Goal: Find specific page/section: Find specific page/section

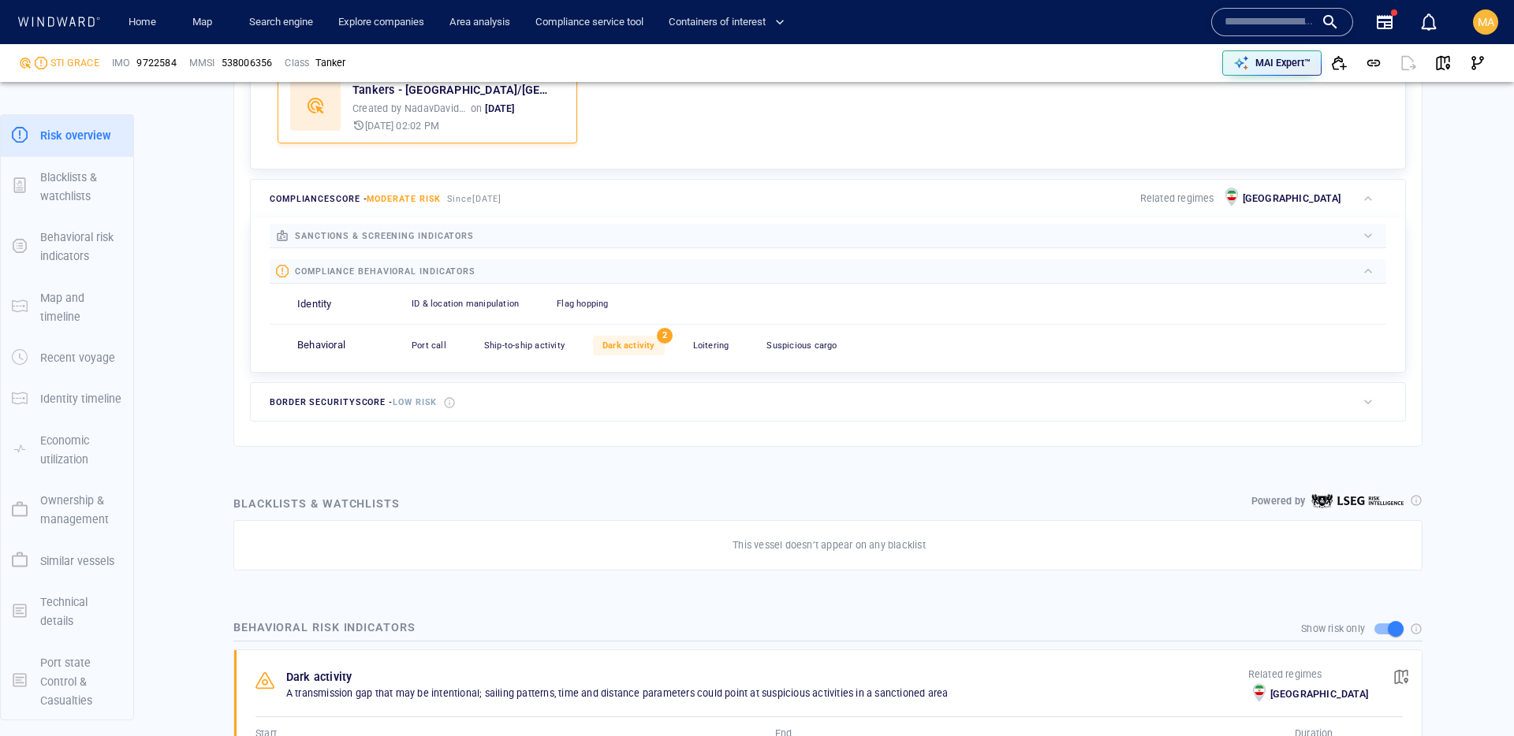
scroll to position [819, 0]
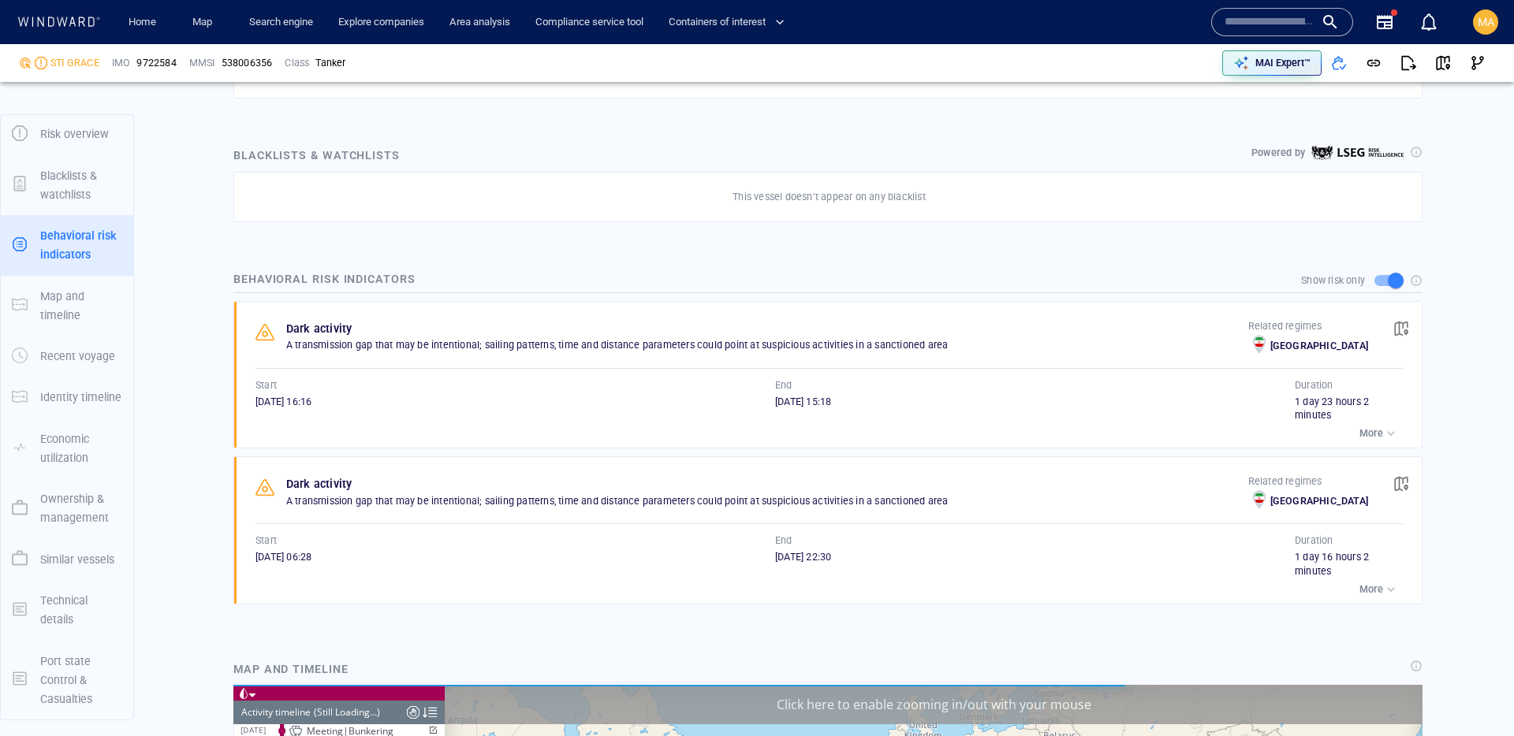
scroll to position [9354, 0]
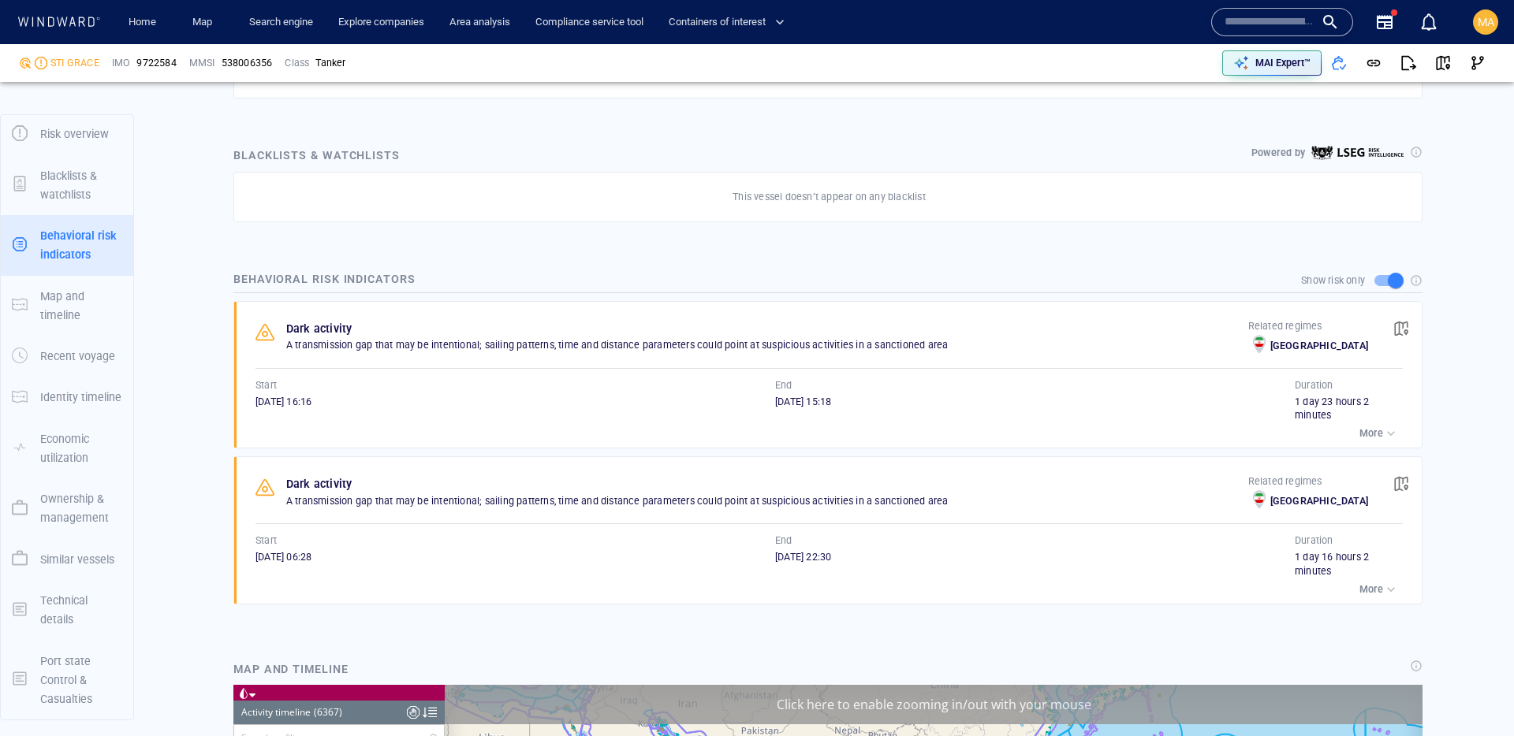
scroll to position [275716, 0]
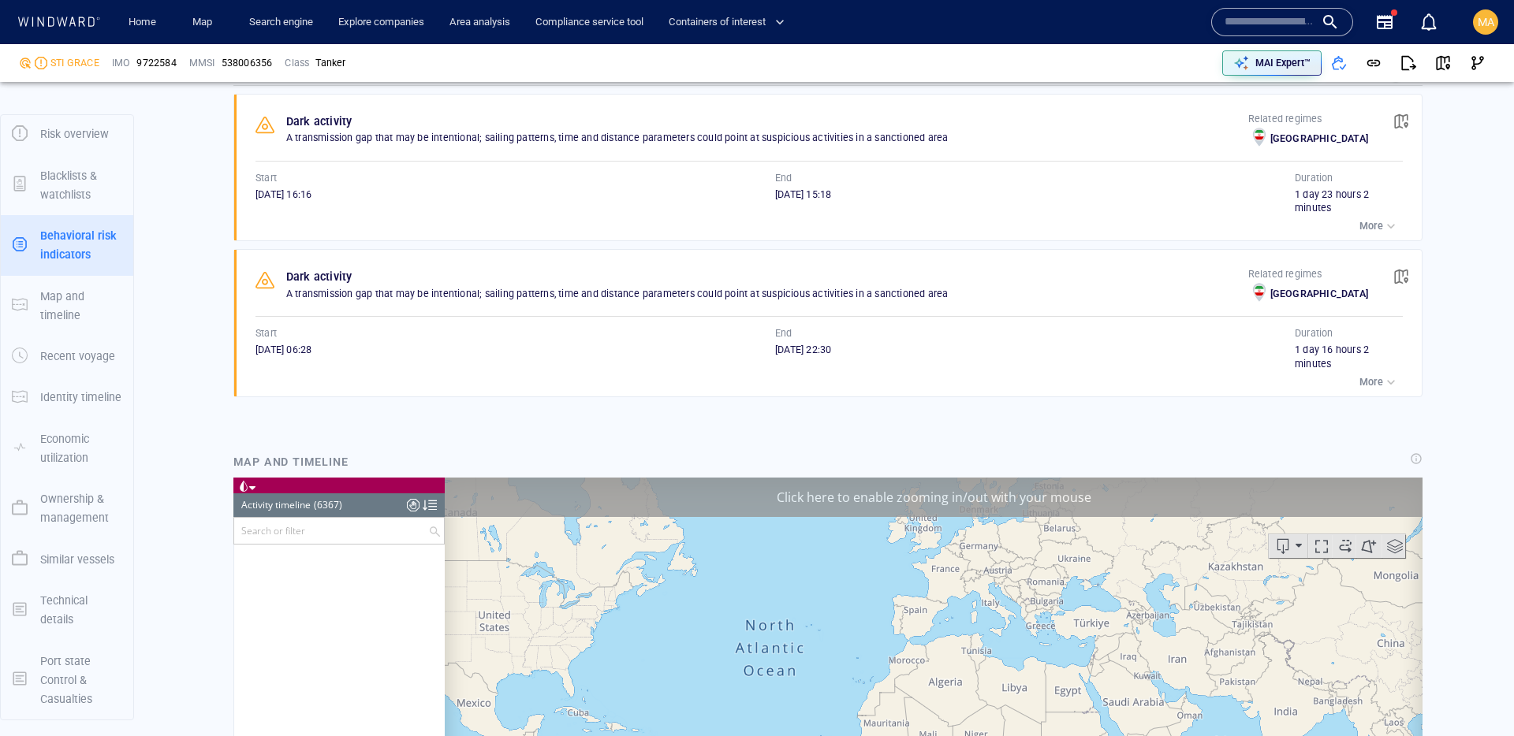
scroll to position [275716, 0]
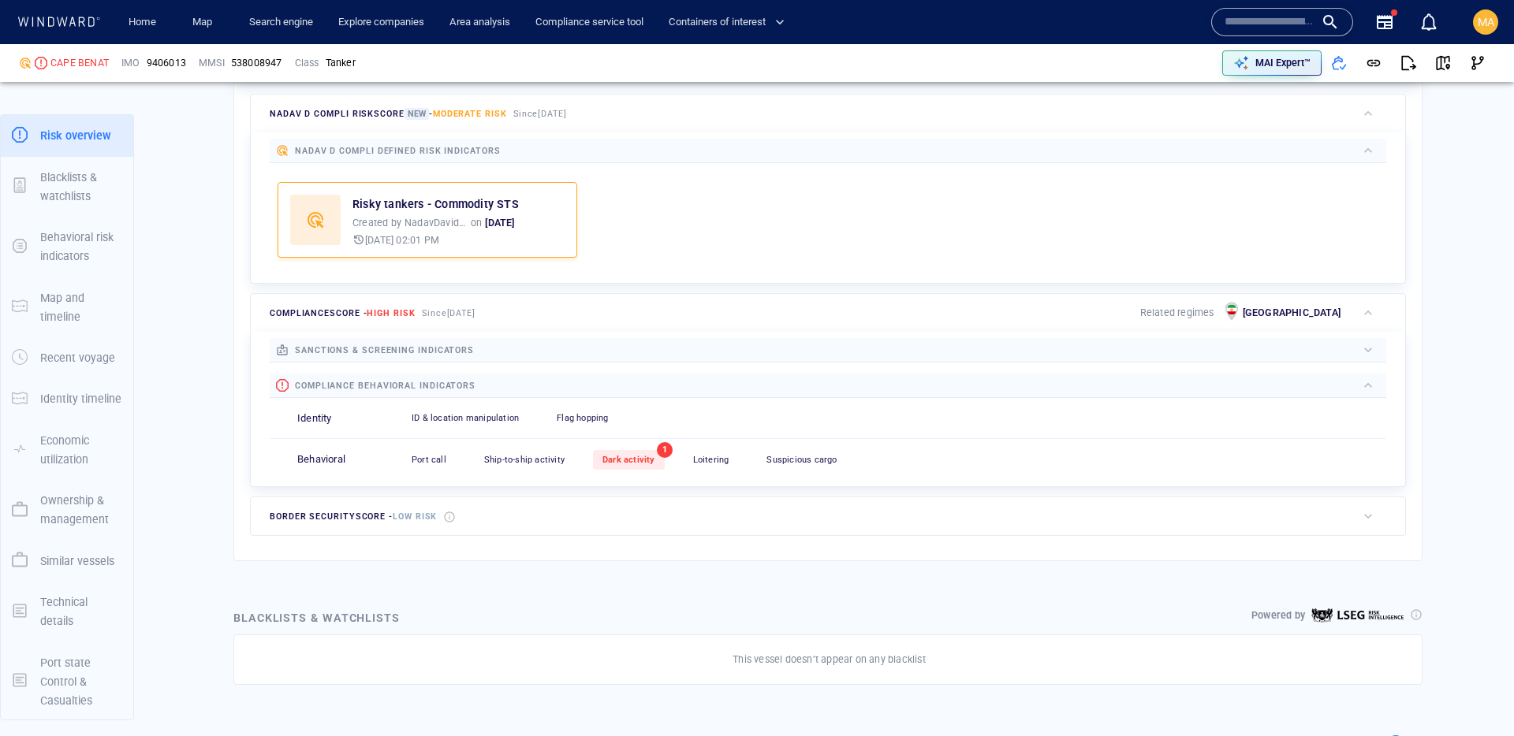
scroll to position [461, 0]
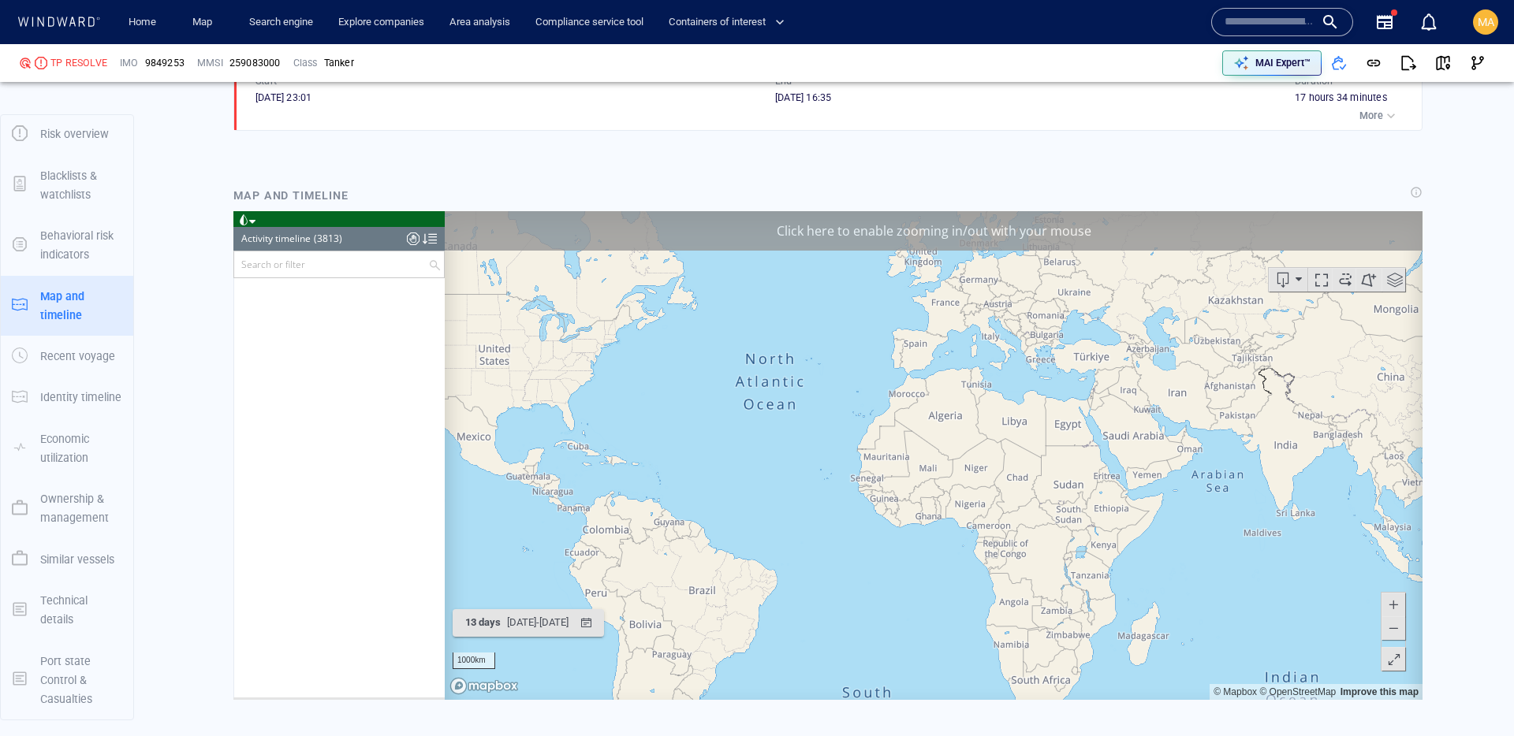
scroll to position [164950, 0]
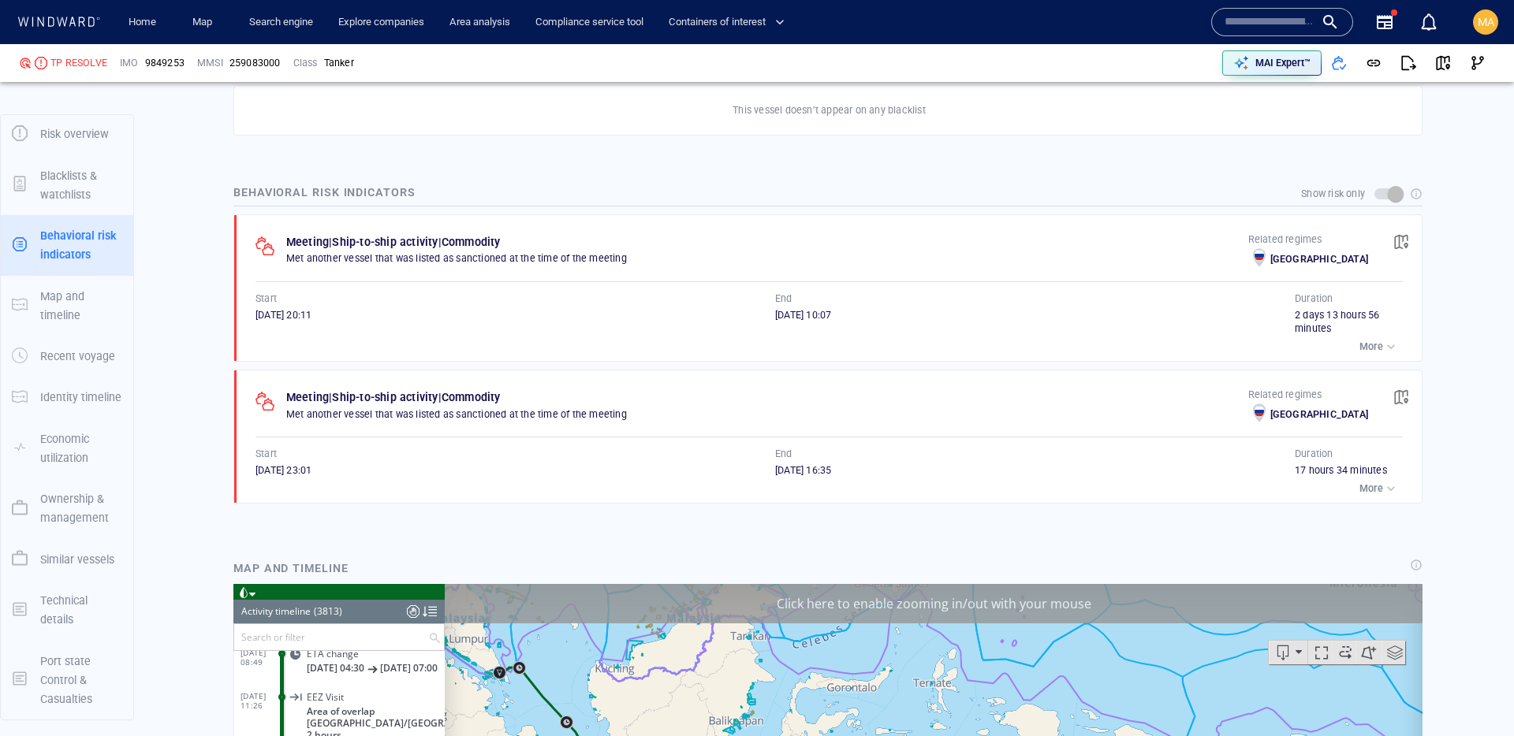
scroll to position [1065, 0]
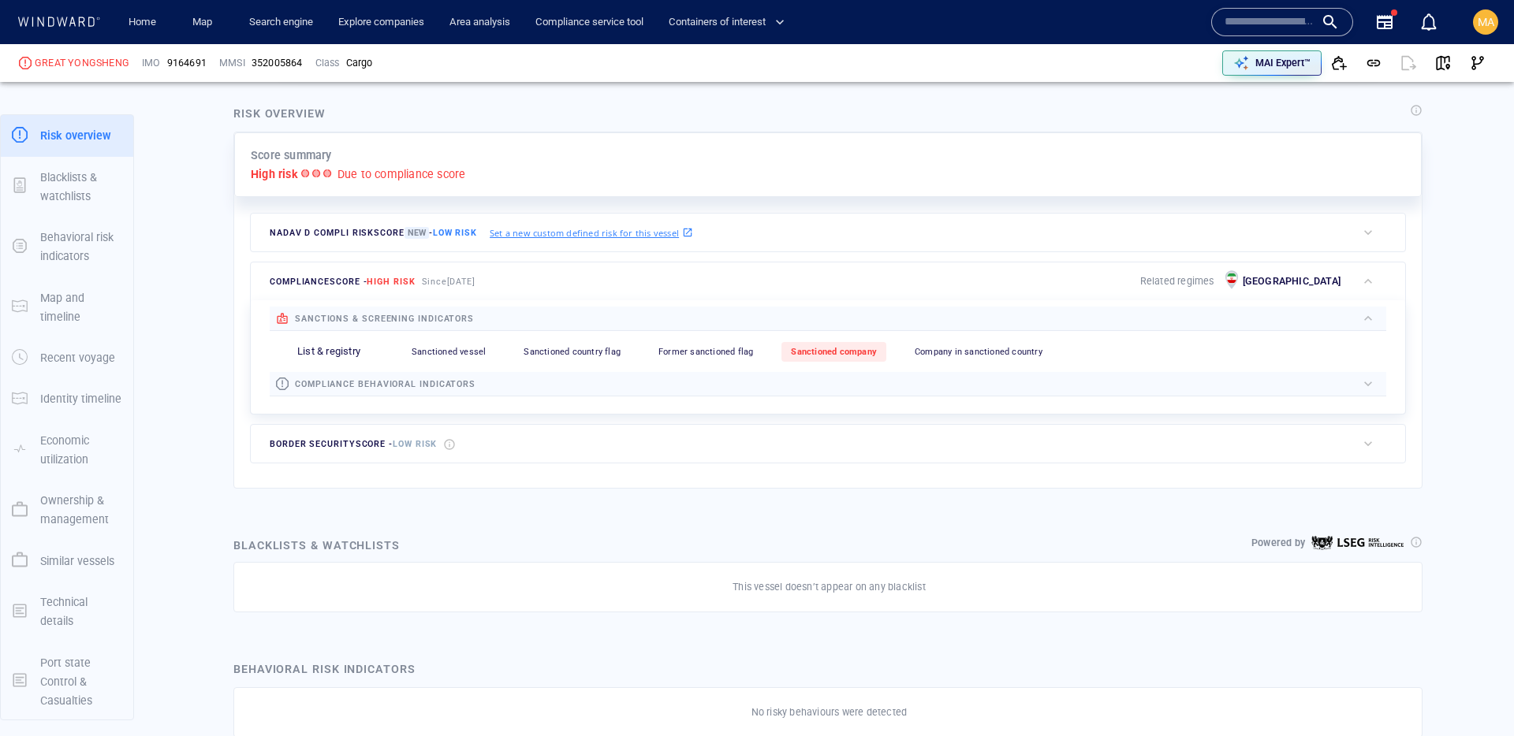
scroll to position [339, 0]
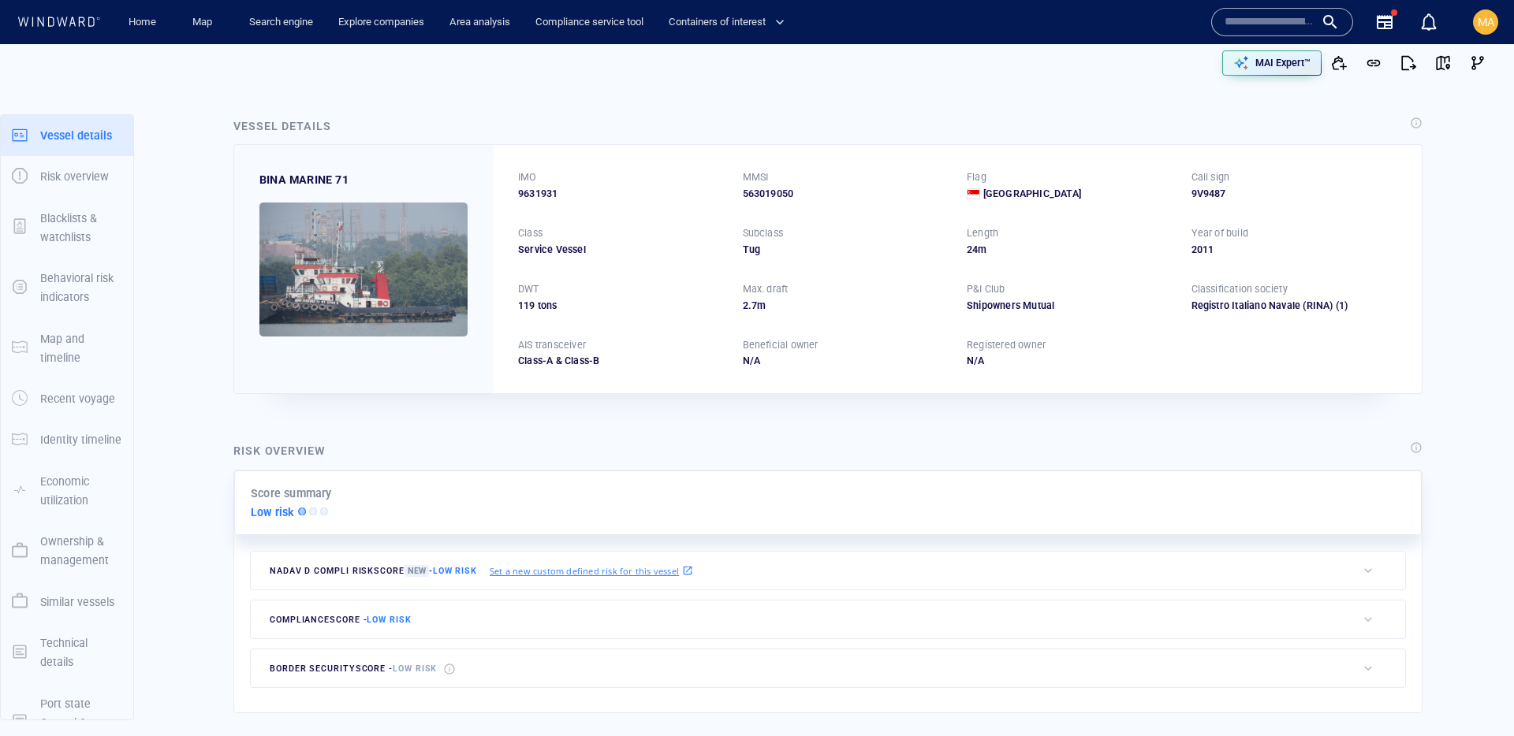
click at [1316, 10] on div at bounding box center [1282, 22] width 115 height 24
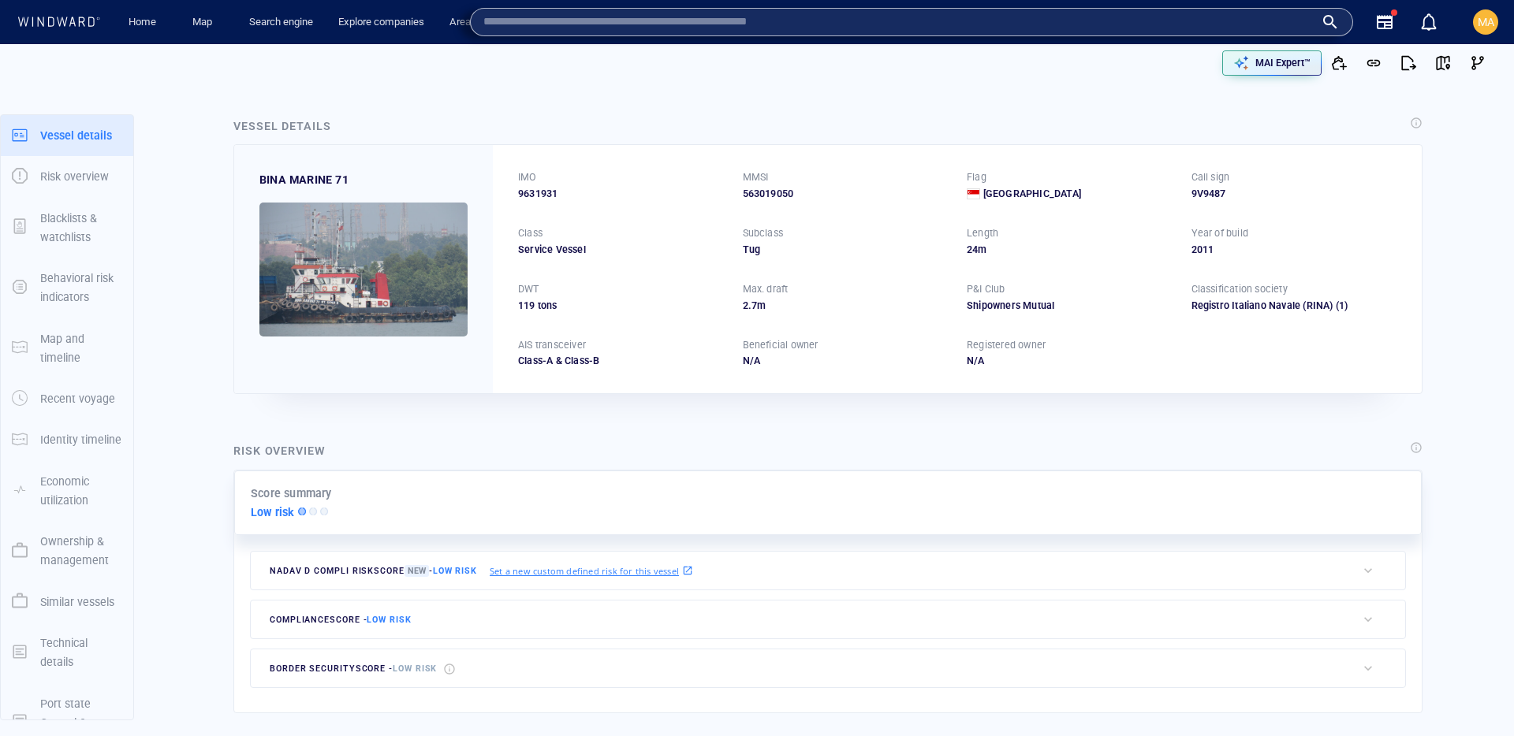
paste input "*******"
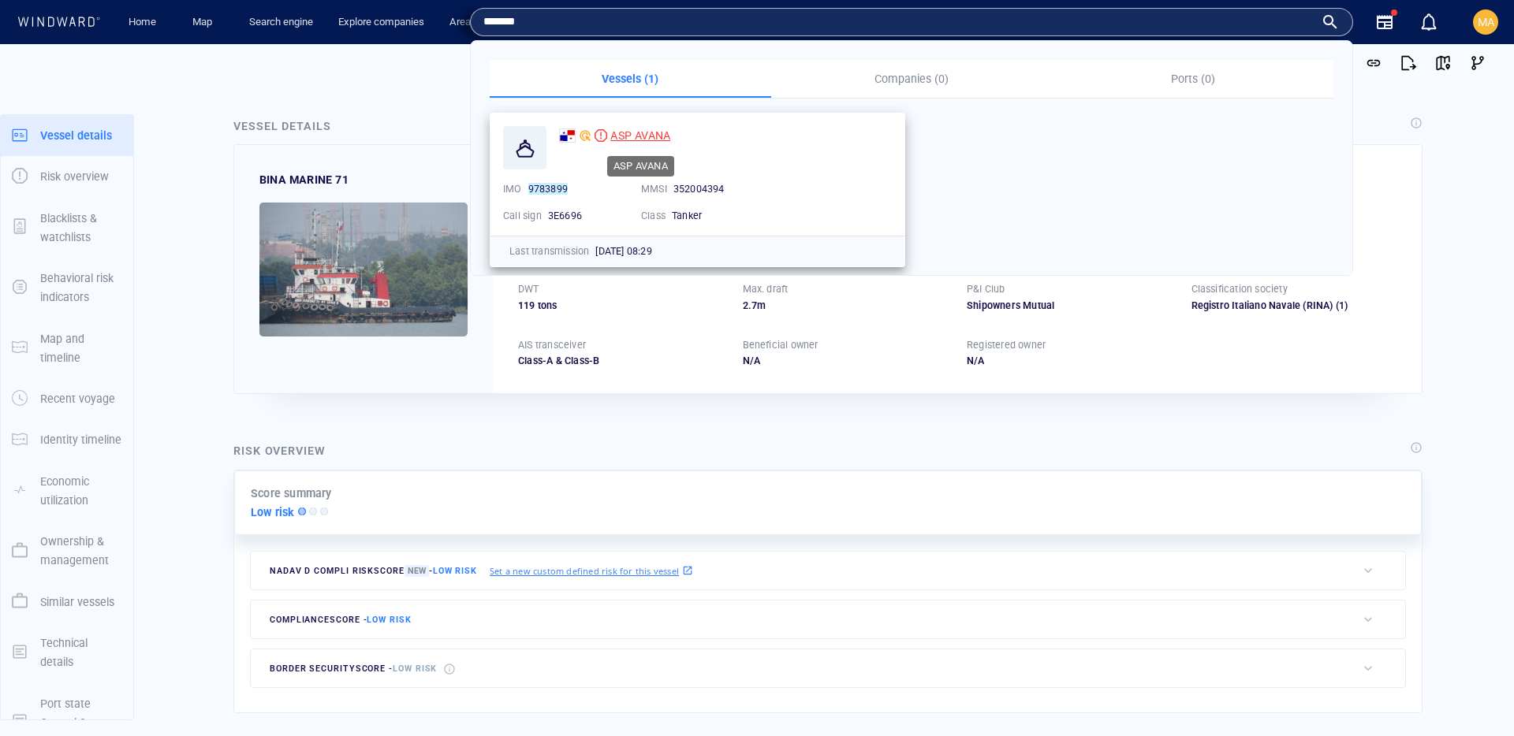
type input "*******"
click at [651, 134] on span "ASP AVANA" at bounding box center [640, 135] width 60 height 13
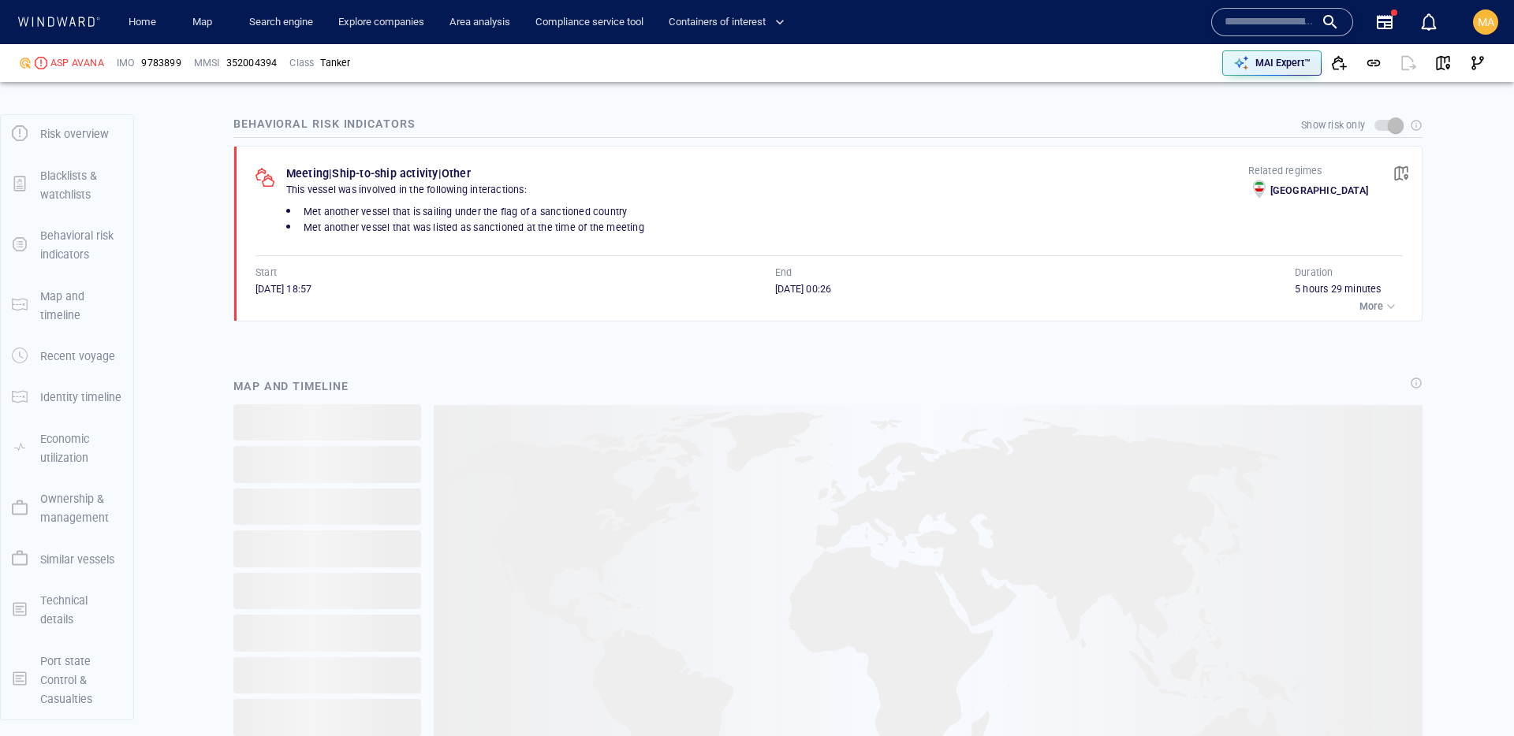
scroll to position [1117, 0]
